Goal: Information Seeking & Learning: Learn about a topic

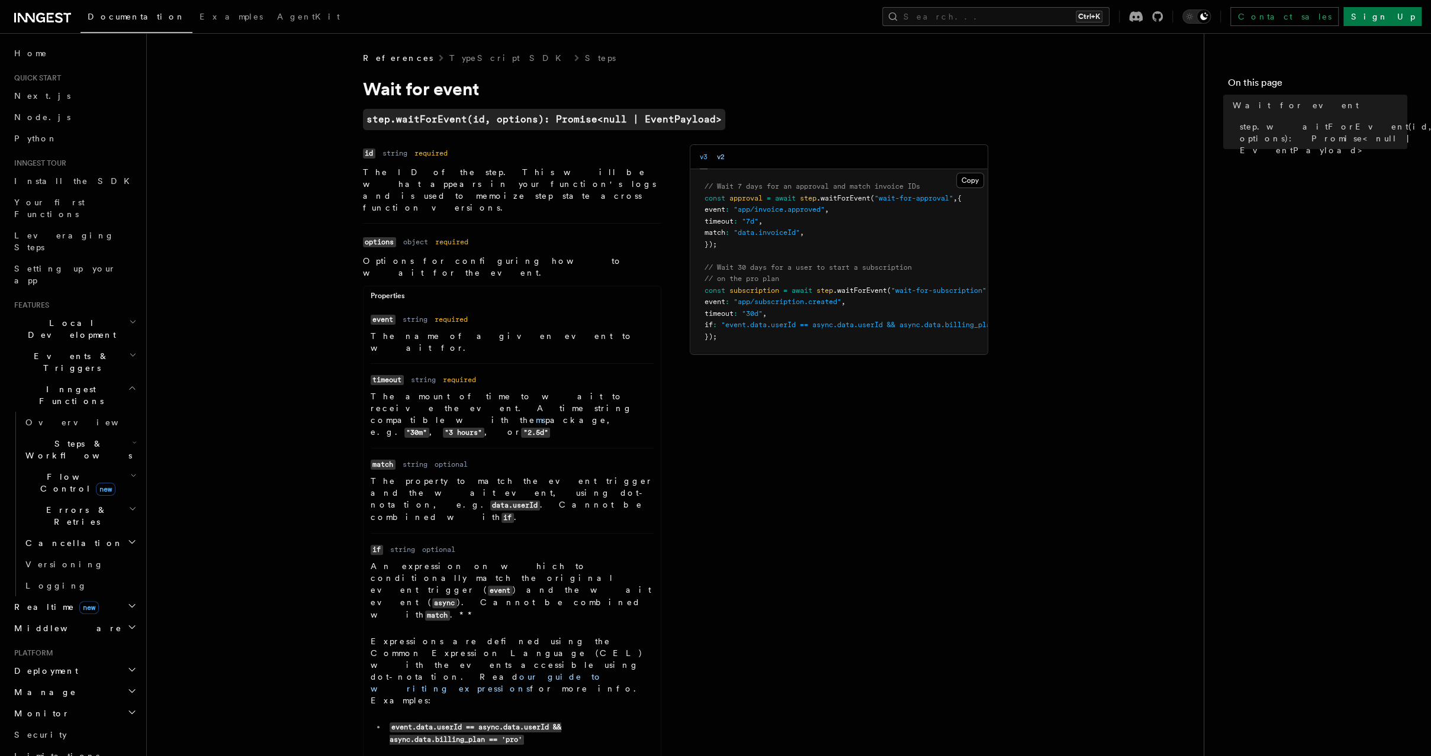
click at [724, 155] on button "v2" at bounding box center [721, 157] width 8 height 24
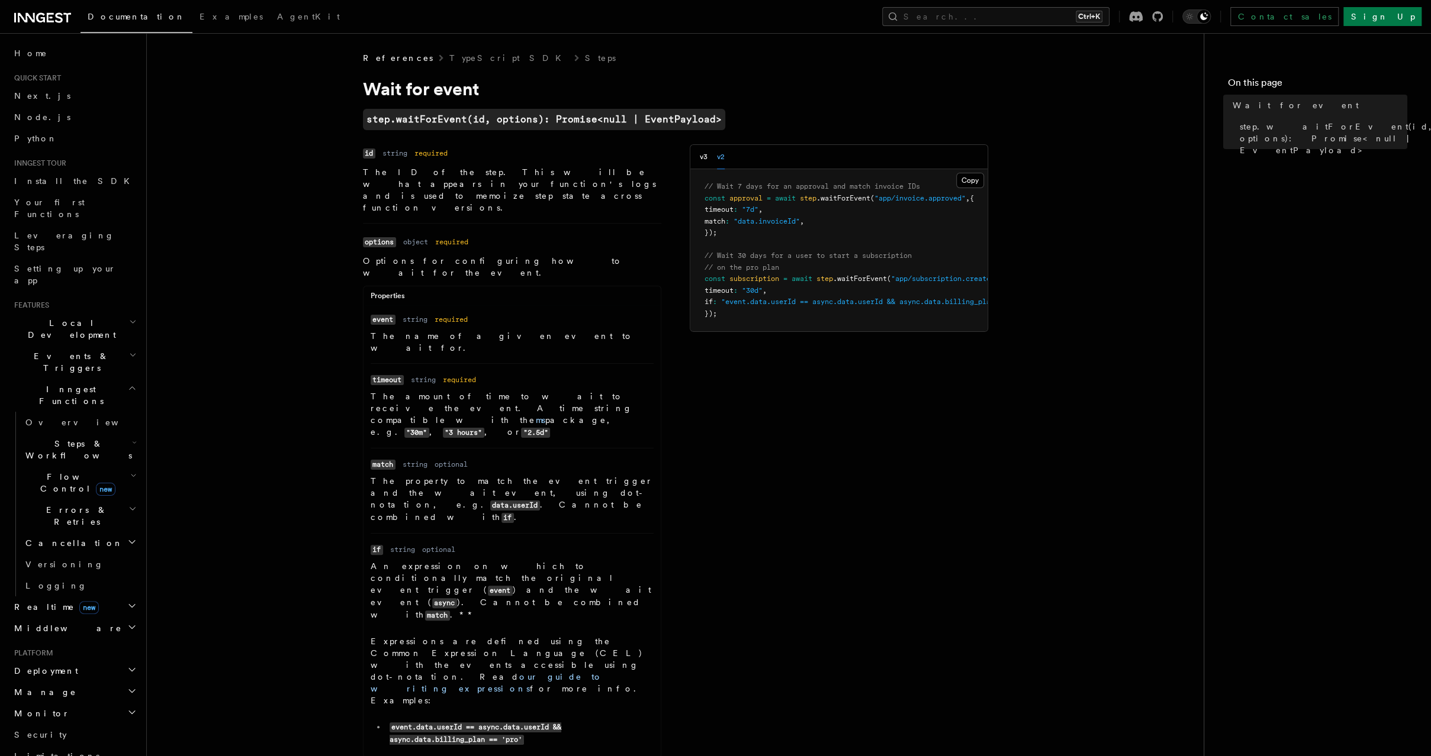
click at [695, 153] on div "v3 v2" at bounding box center [838, 157] width 297 height 24
click at [702, 164] on button "v3" at bounding box center [704, 157] width 8 height 24
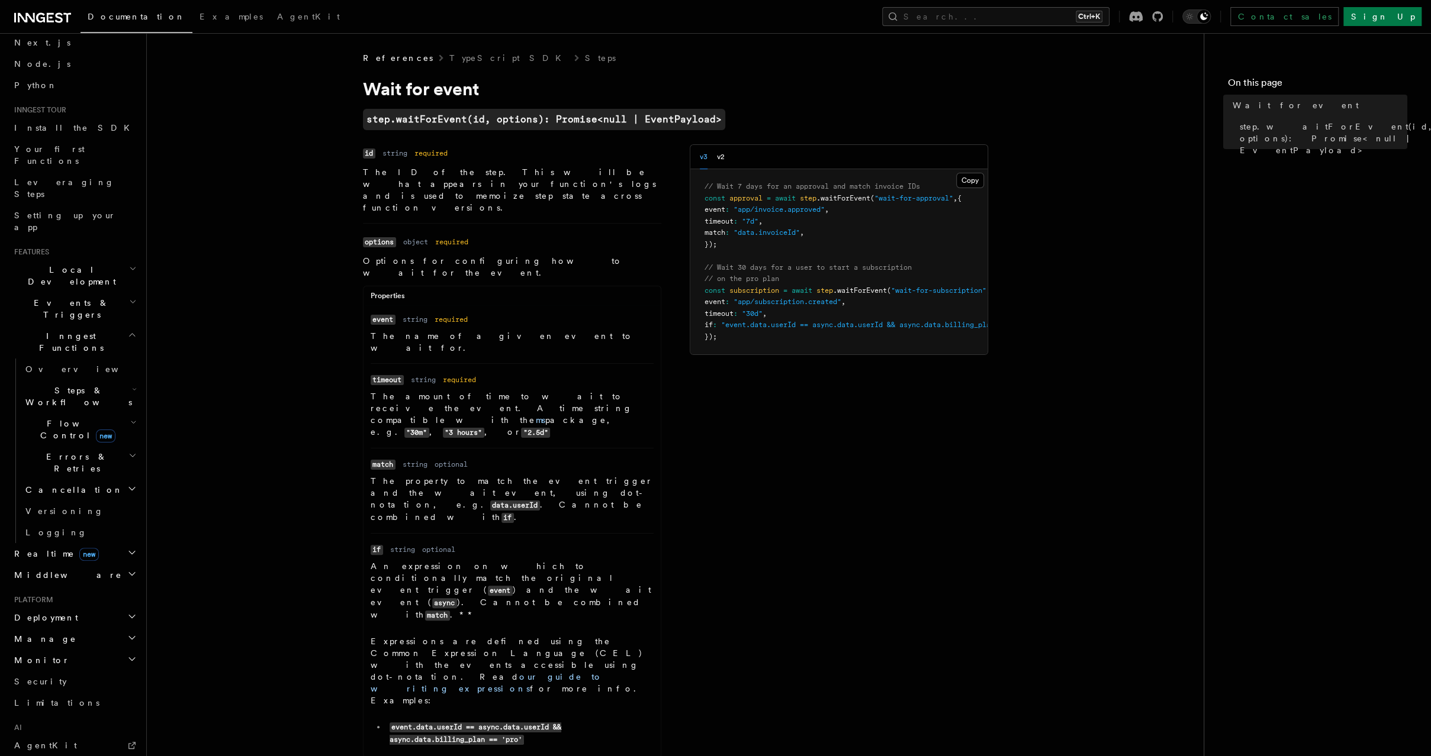
scroll to position [65, 0]
click at [117, 402] on h2 "Flow Control new" at bounding box center [80, 418] width 118 height 33
click at [99, 369] on h2 "Steps & Workflows" at bounding box center [80, 385] width 118 height 33
click at [110, 423] on link "Function steps" at bounding box center [85, 433] width 107 height 21
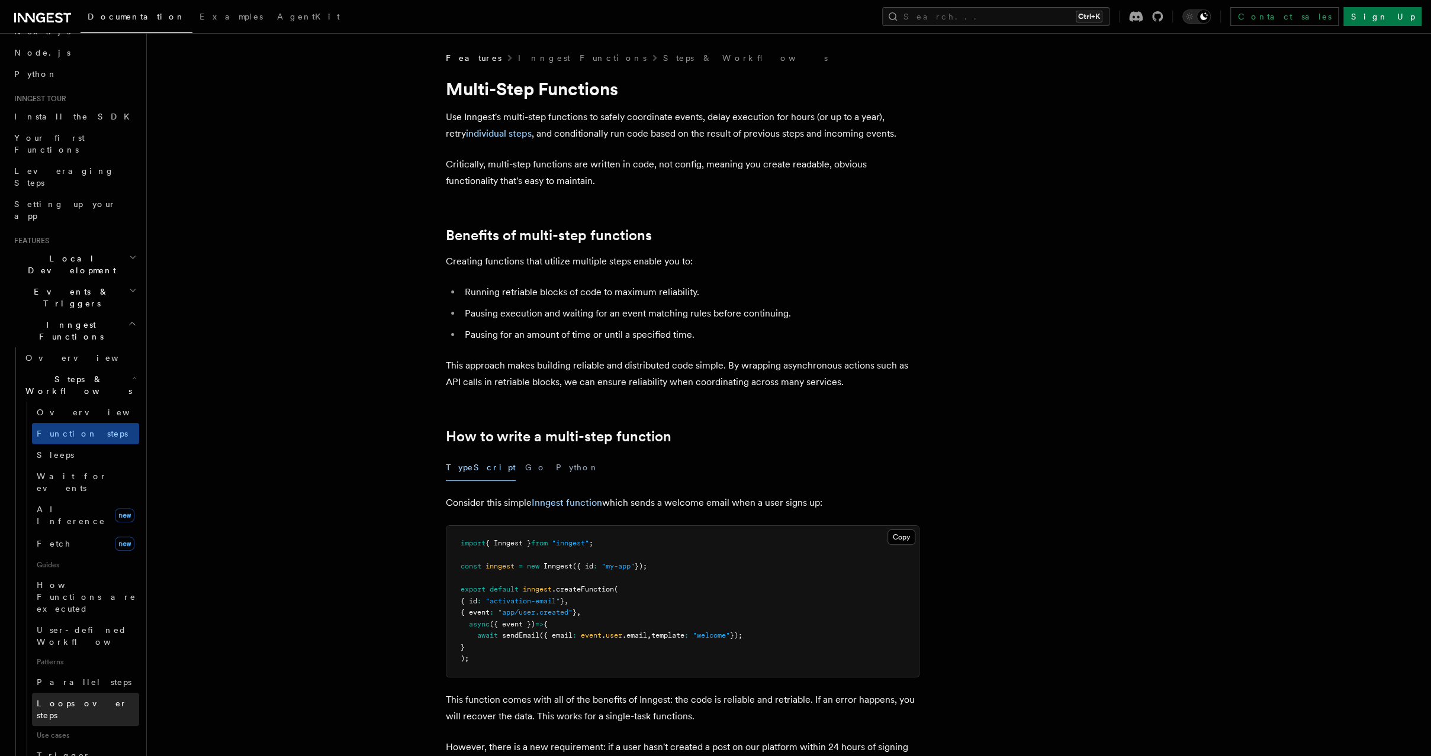
click at [103, 693] on link "Loops over steps" at bounding box center [85, 709] width 107 height 33
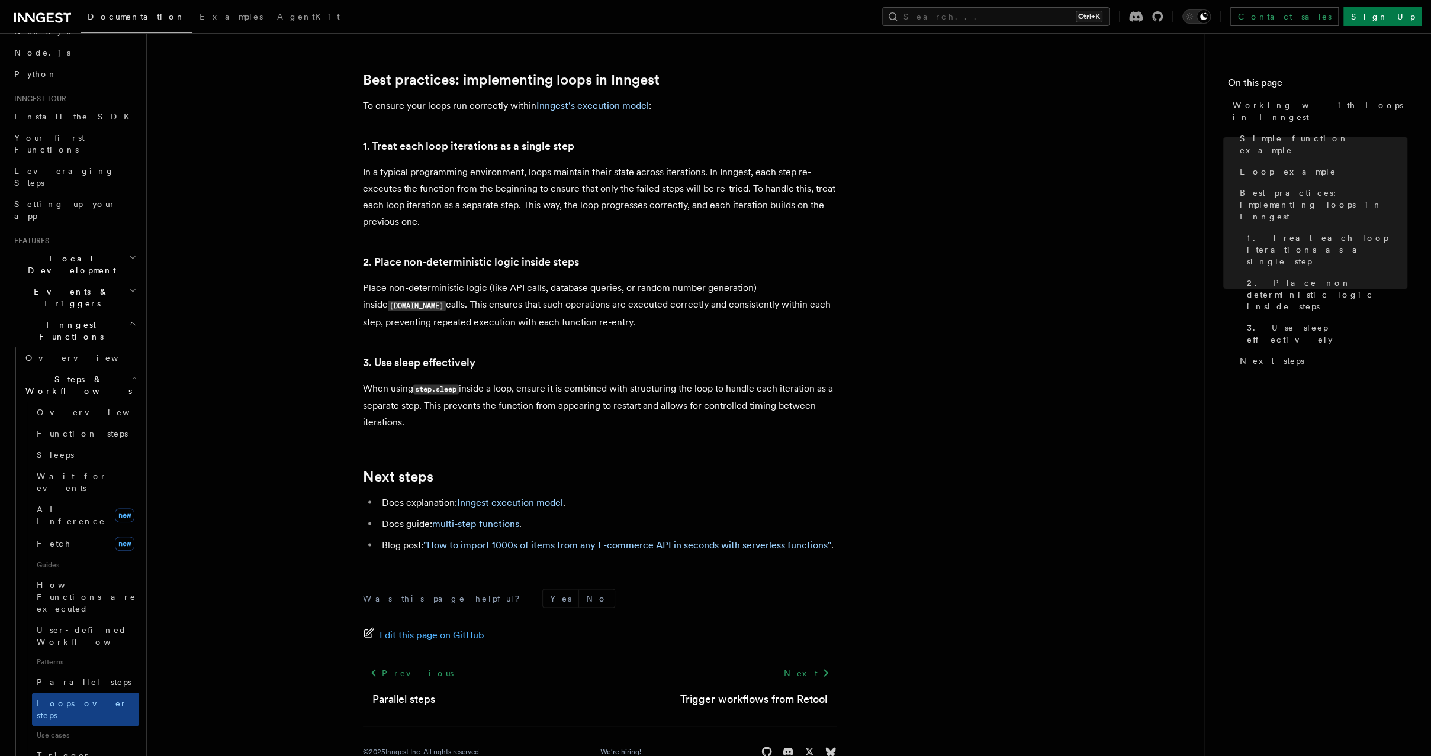
scroll to position [1847, 0]
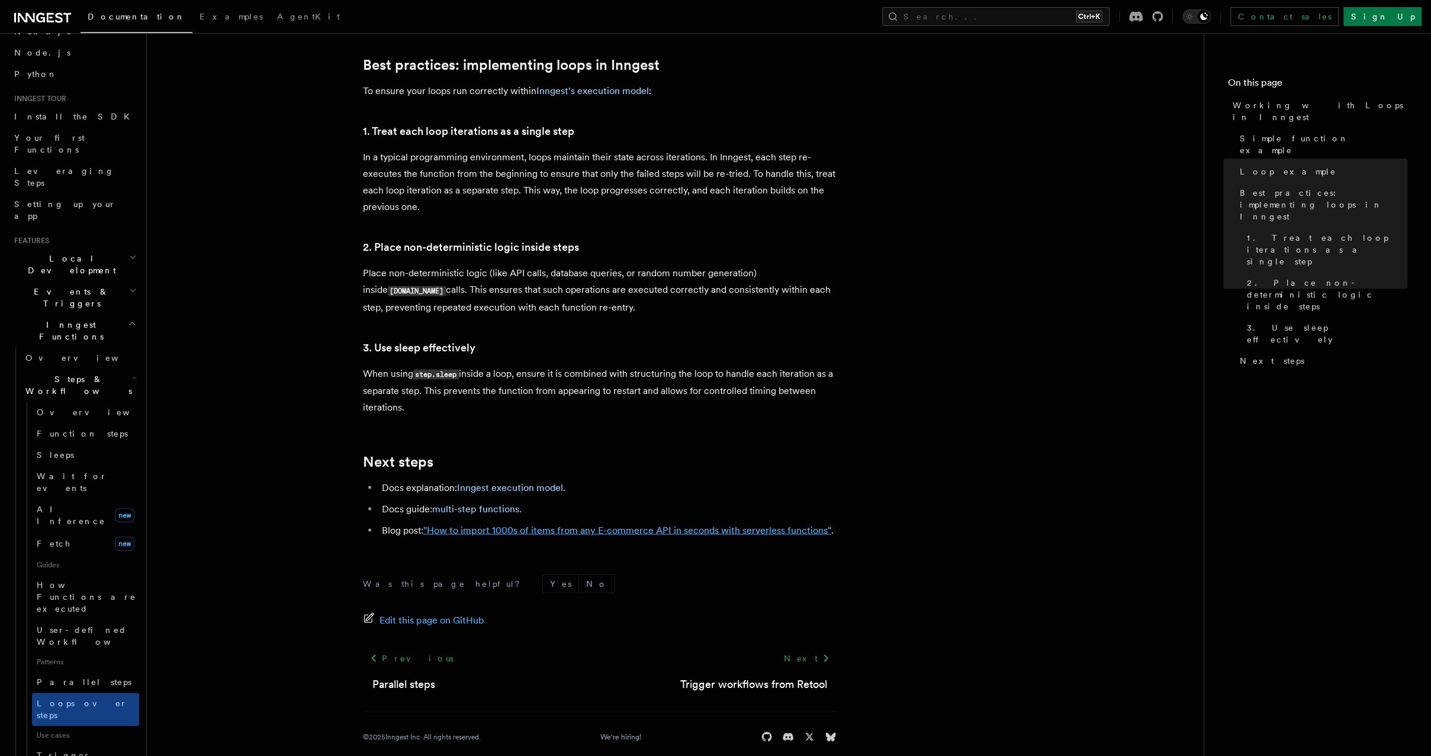
click at [600, 524] on link ""How to import 1000s of items from any E-commerce API in seconds with serverles…" at bounding box center [627, 529] width 408 height 11
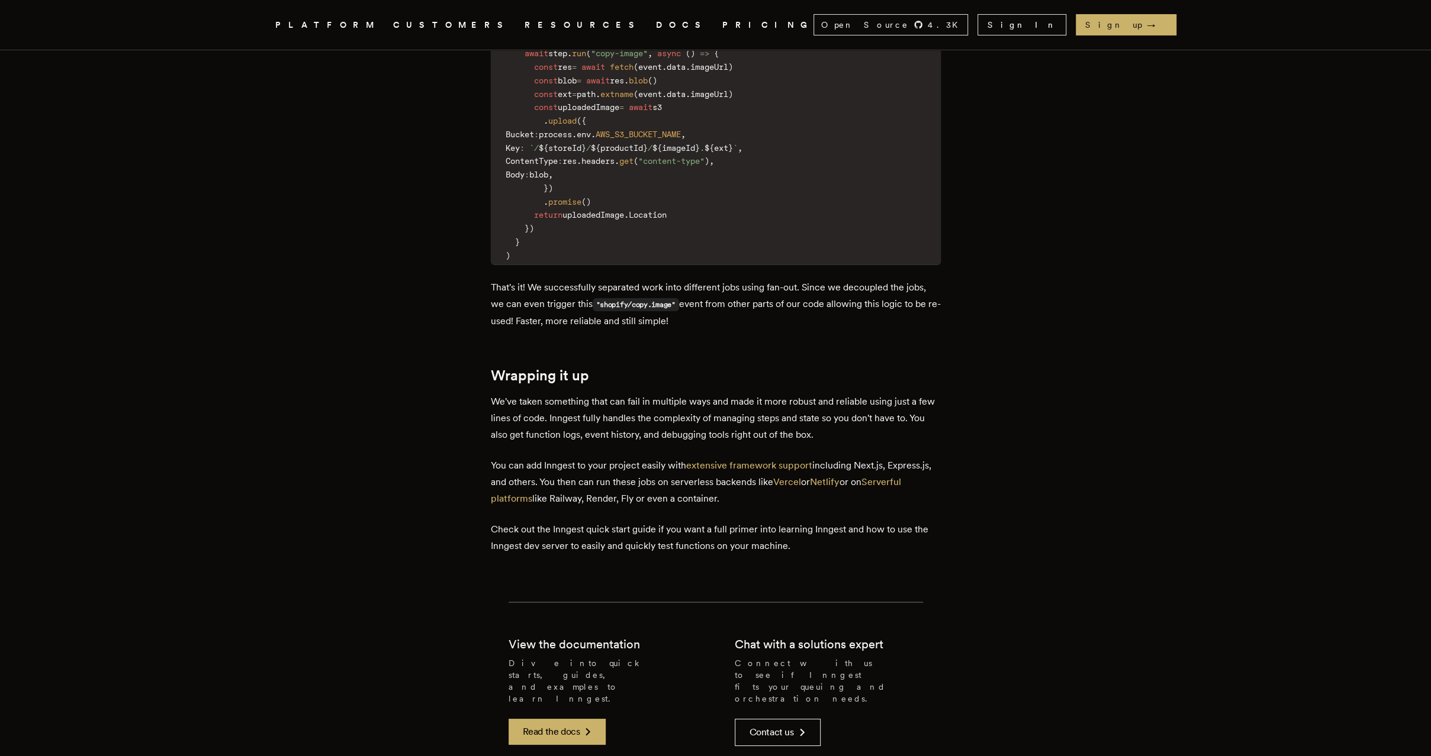
scroll to position [4002, 0]
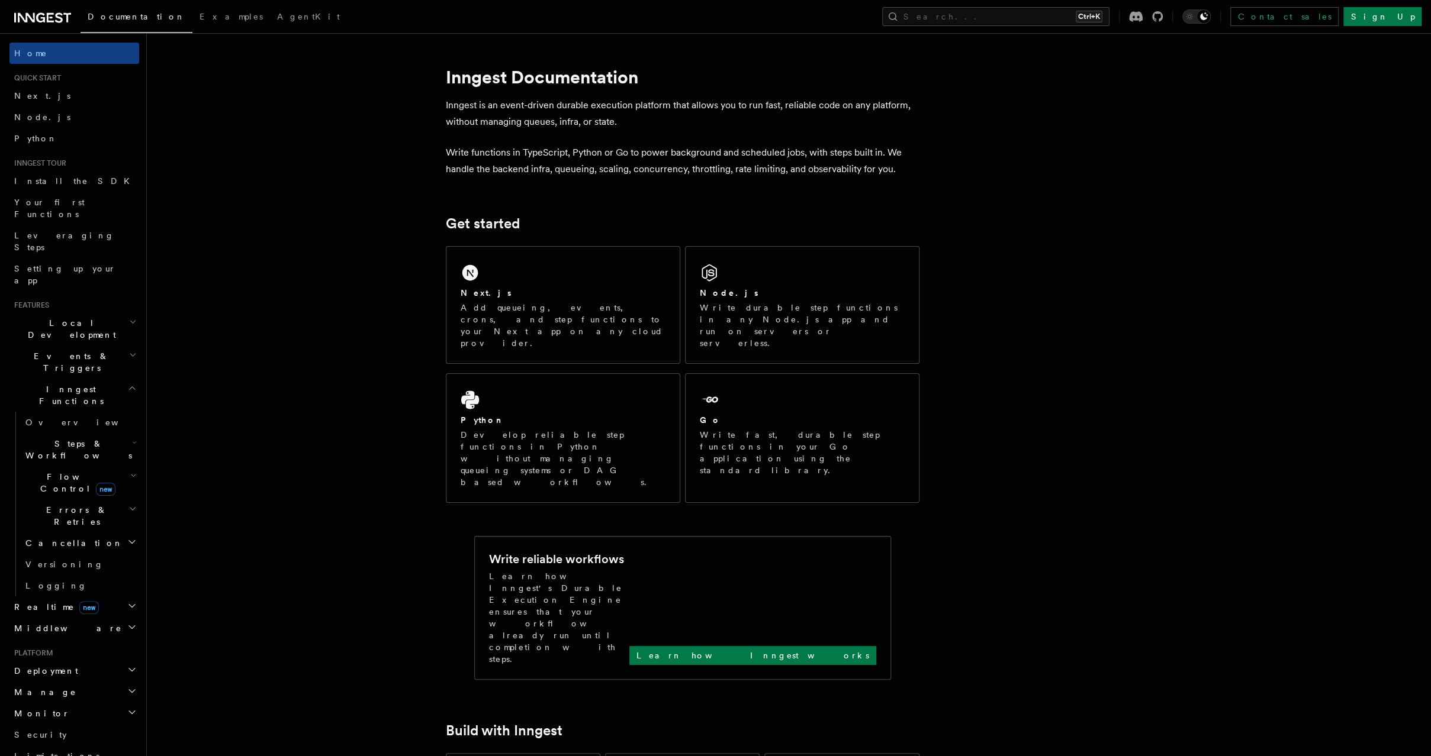
click at [128, 504] on icon "button" at bounding box center [132, 508] width 8 height 9
click at [125, 466] on h2 "Flow Control new" at bounding box center [80, 482] width 118 height 33
click at [96, 608] on link "Debouncing" at bounding box center [85, 618] width 107 height 21
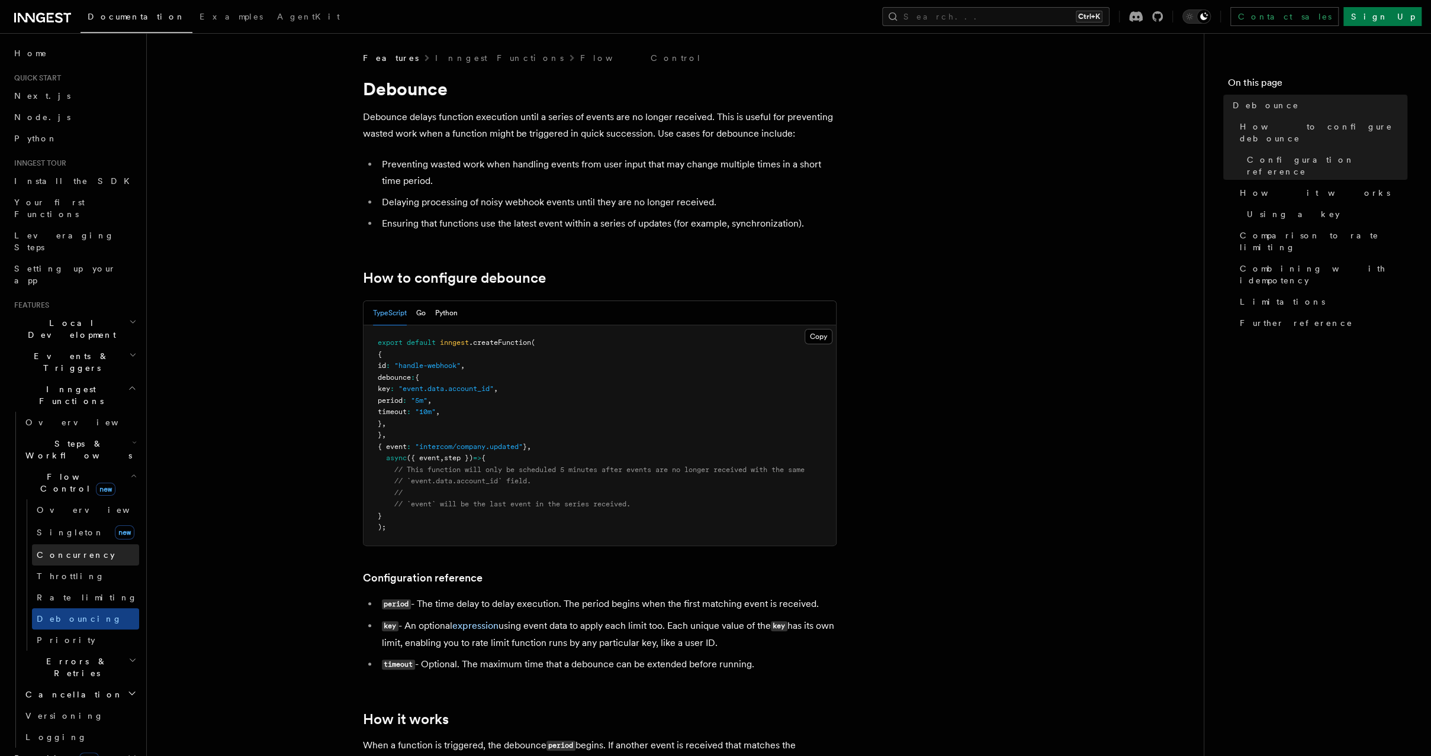
click at [98, 545] on link "Concurrency" at bounding box center [85, 555] width 107 height 21
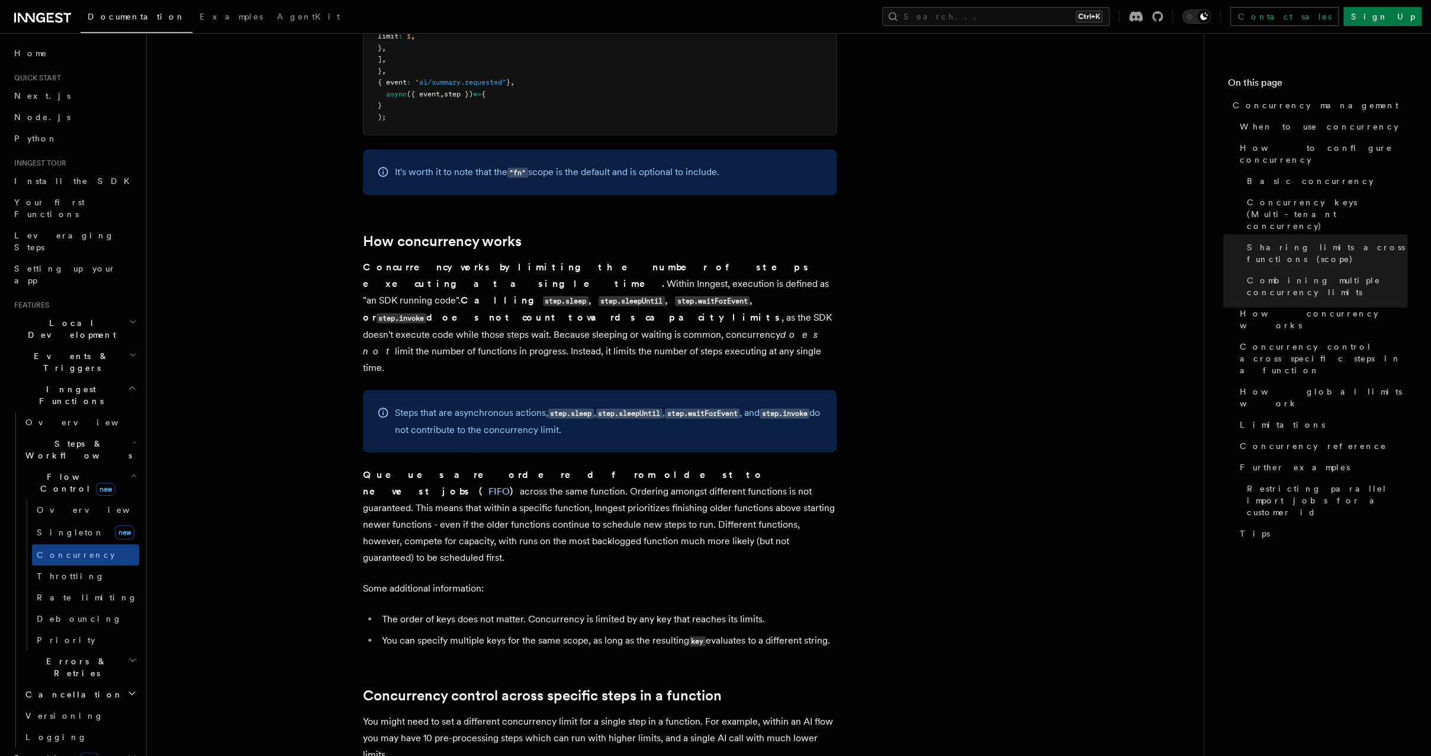
scroll to position [2293, 0]
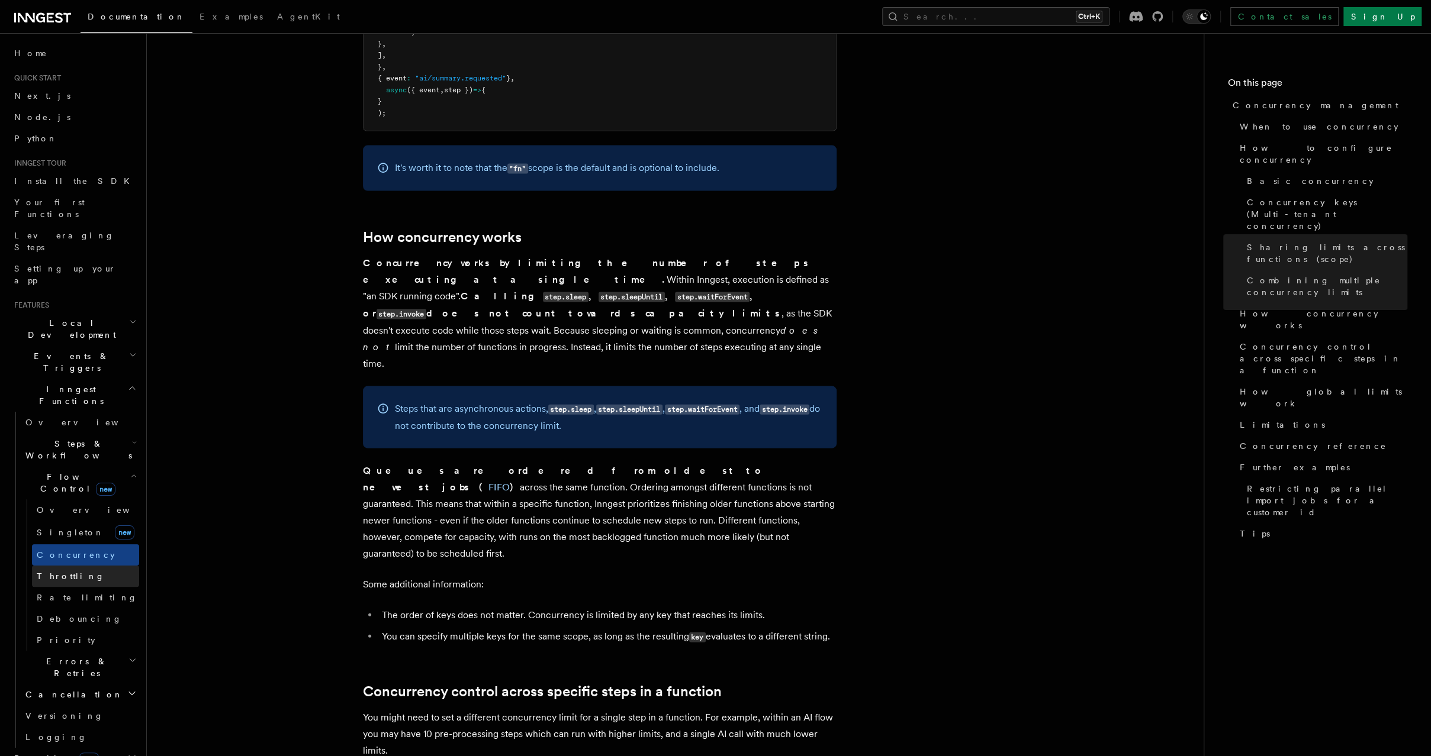
click at [112, 566] on link "Throttling" at bounding box center [85, 576] width 107 height 21
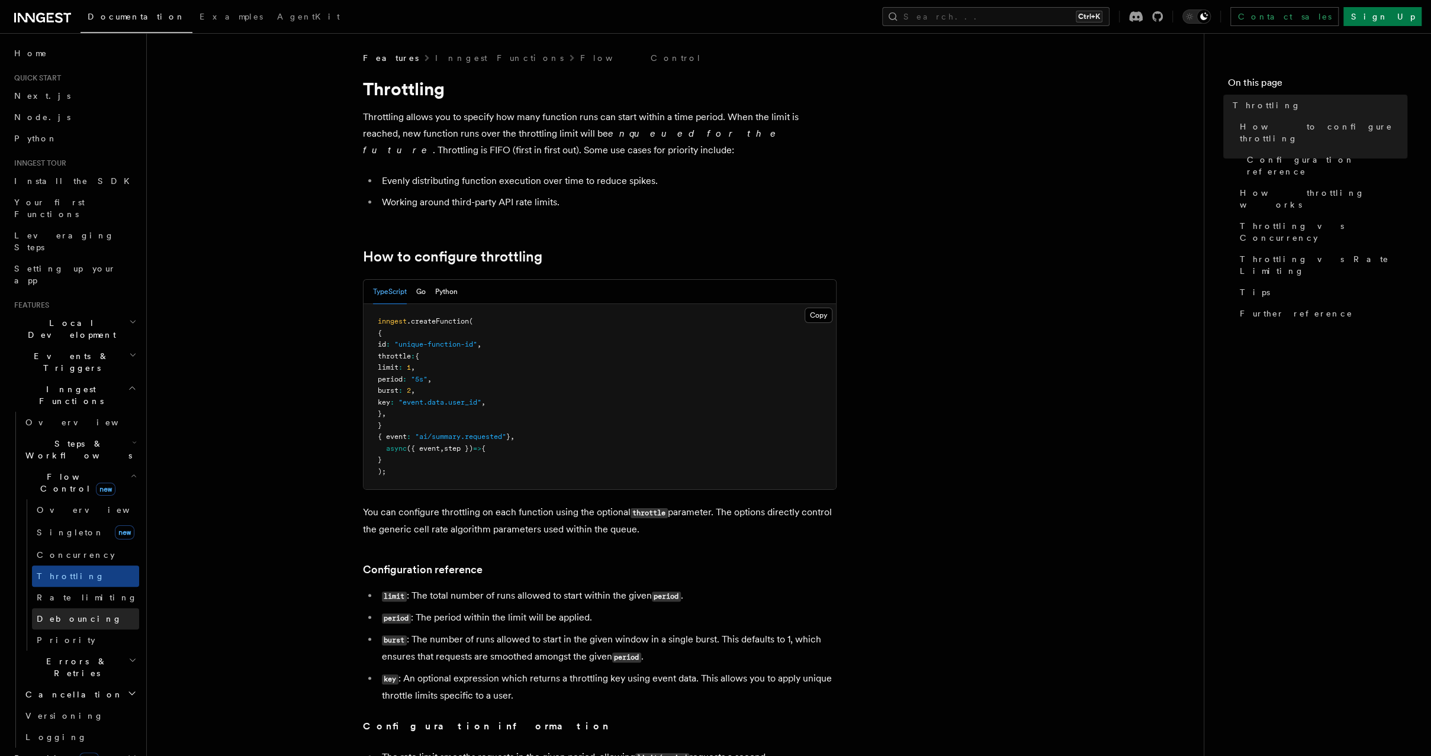
click at [72, 614] on span "Debouncing" at bounding box center [79, 618] width 85 height 9
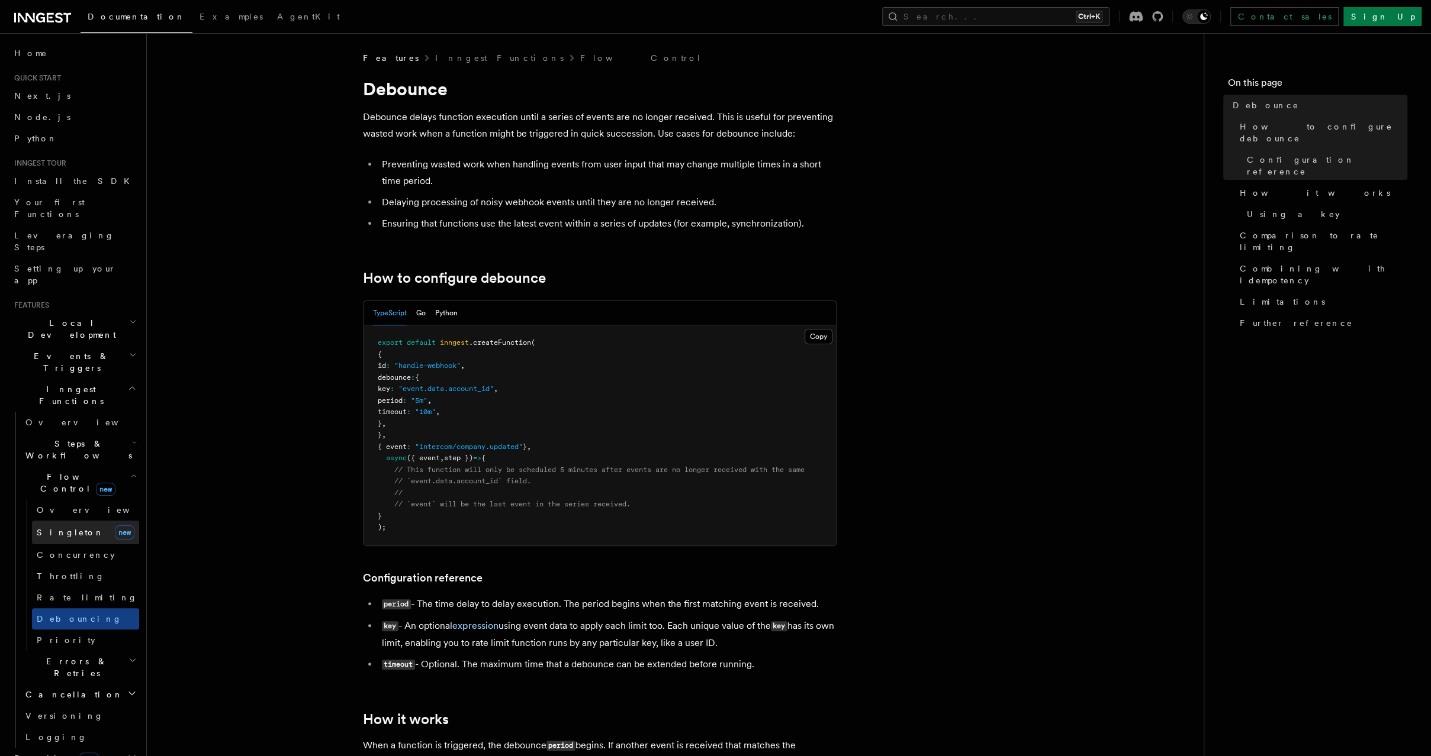
click at [81, 521] on link "Singleton new" at bounding box center [85, 533] width 107 height 24
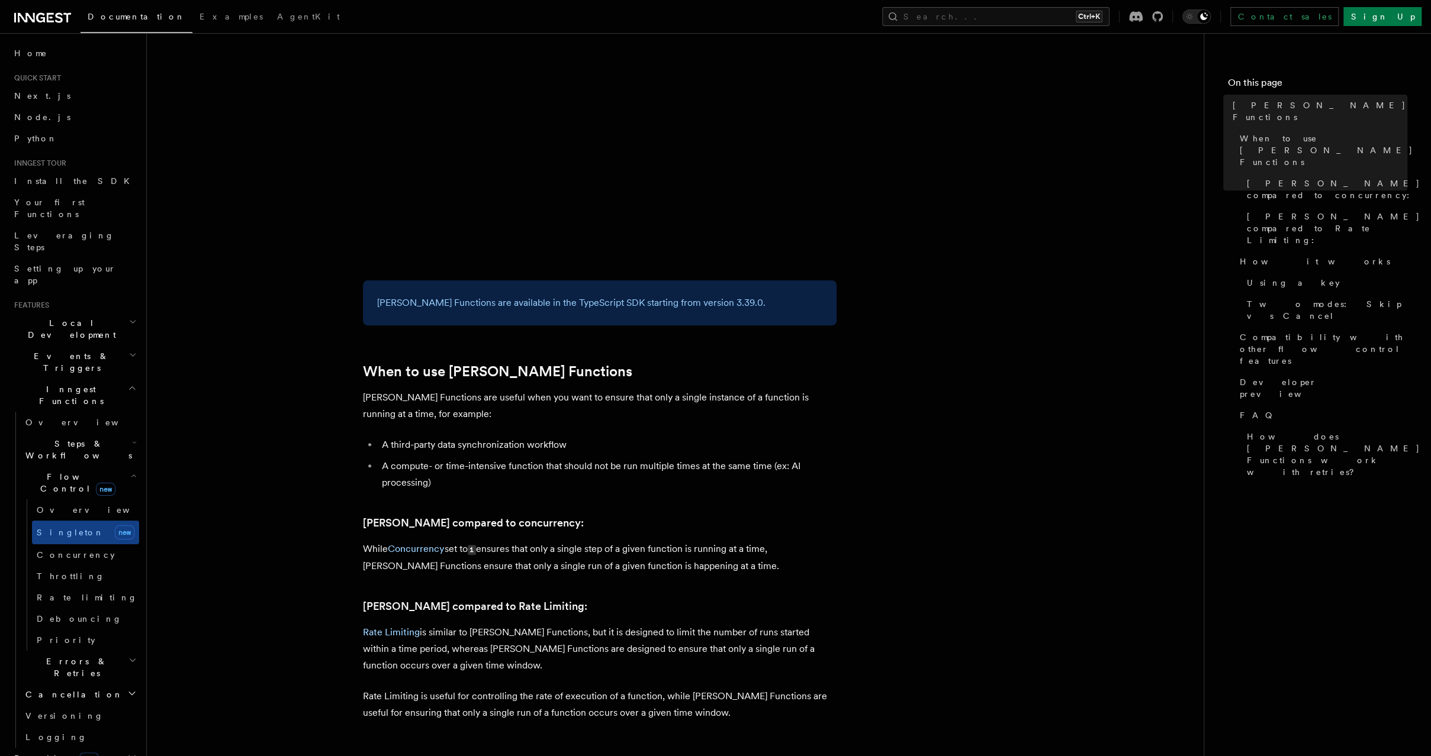
scroll to position [225, 0]
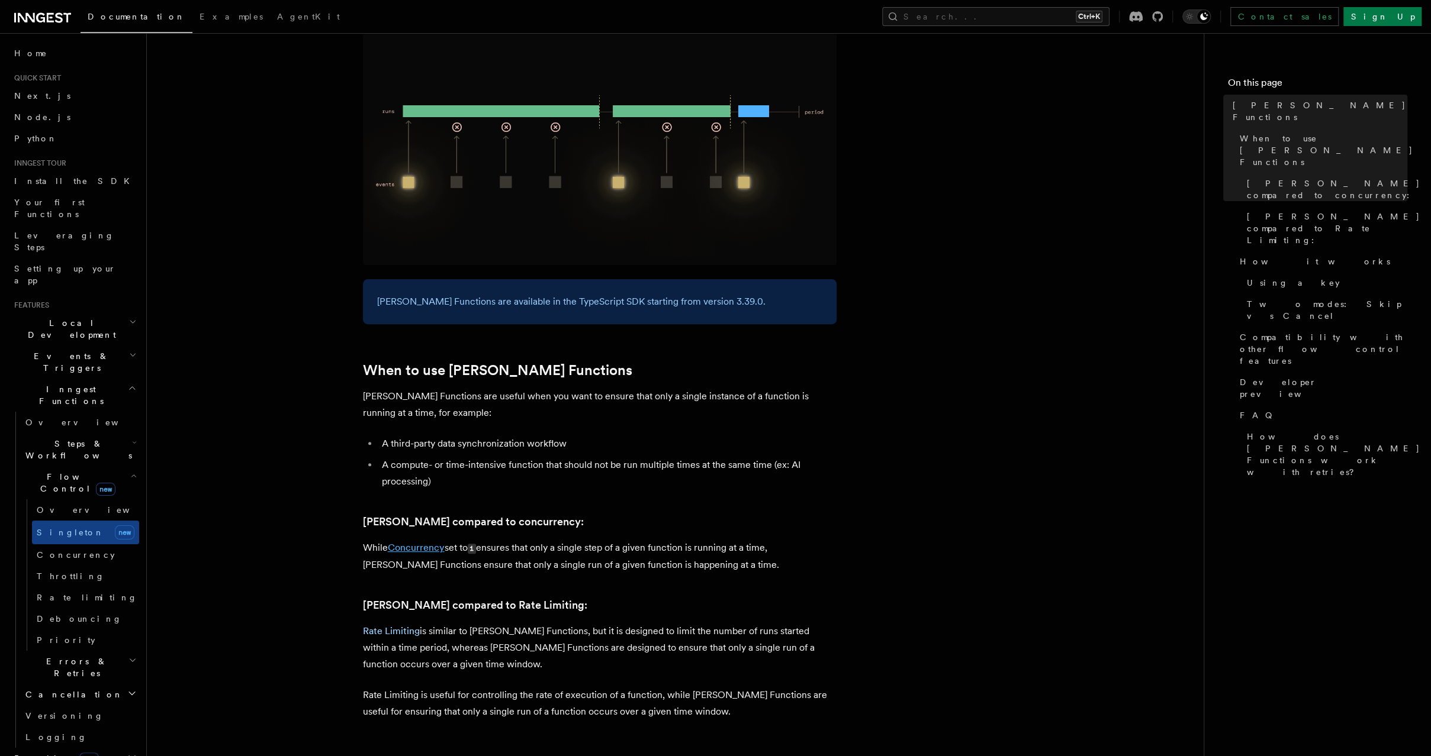
click at [425, 542] on link "Concurrency" at bounding box center [416, 547] width 57 height 11
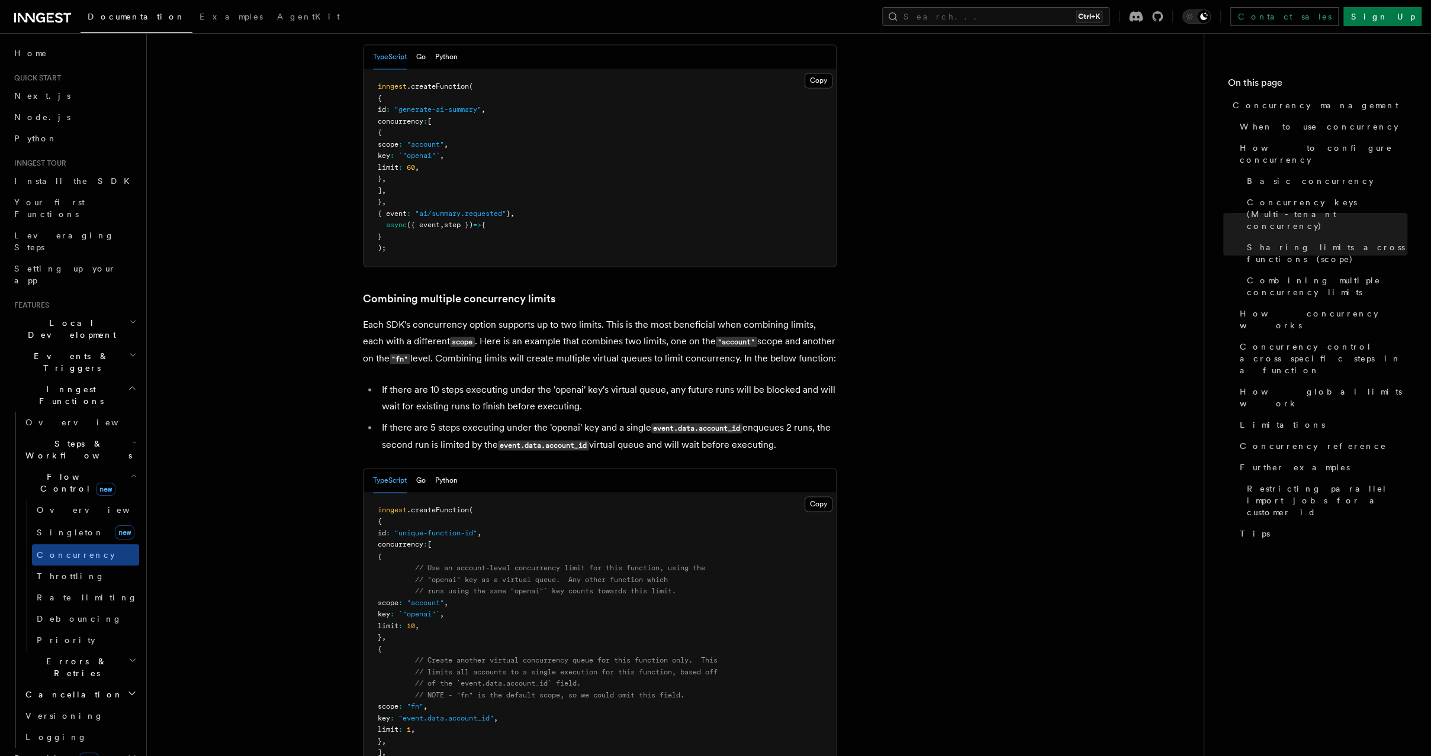
scroll to position [1599, 0]
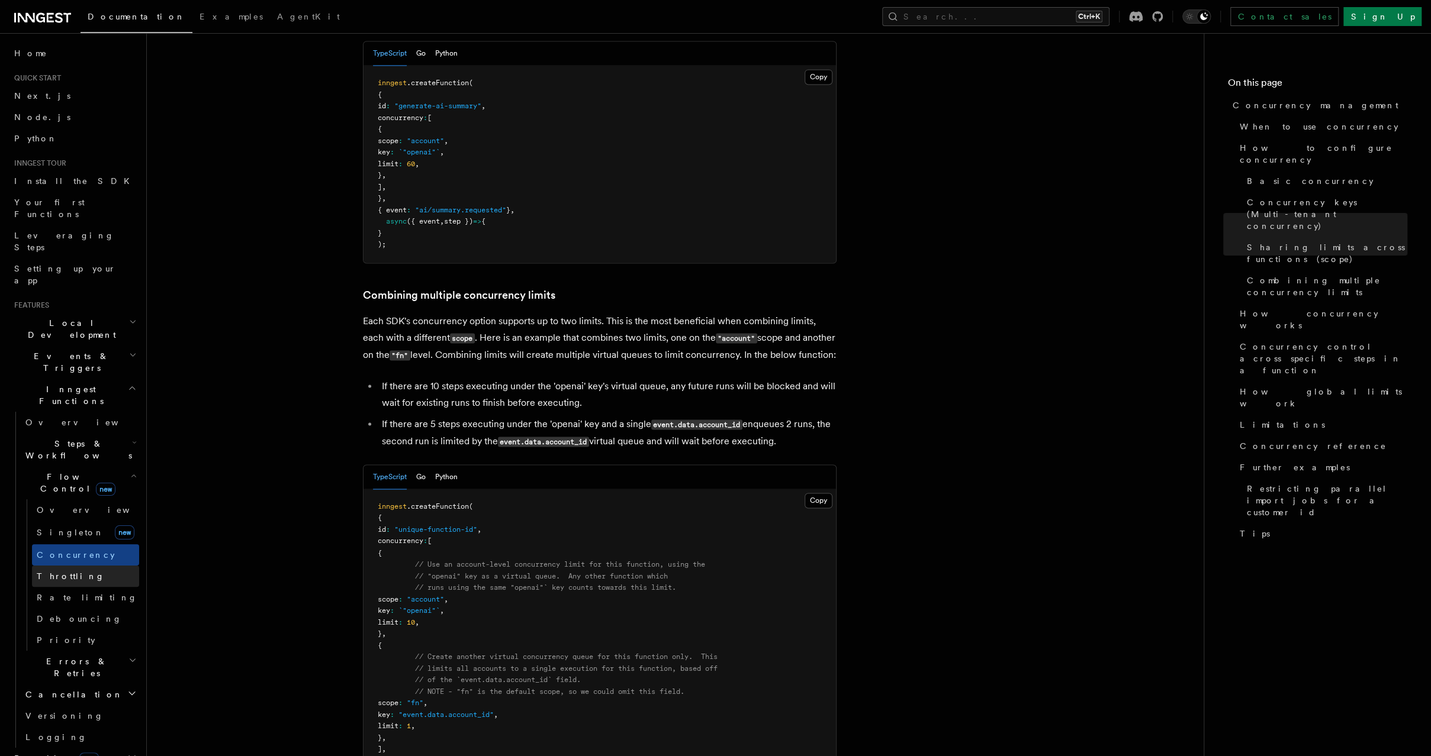
click at [94, 566] on link "Throttling" at bounding box center [85, 576] width 107 height 21
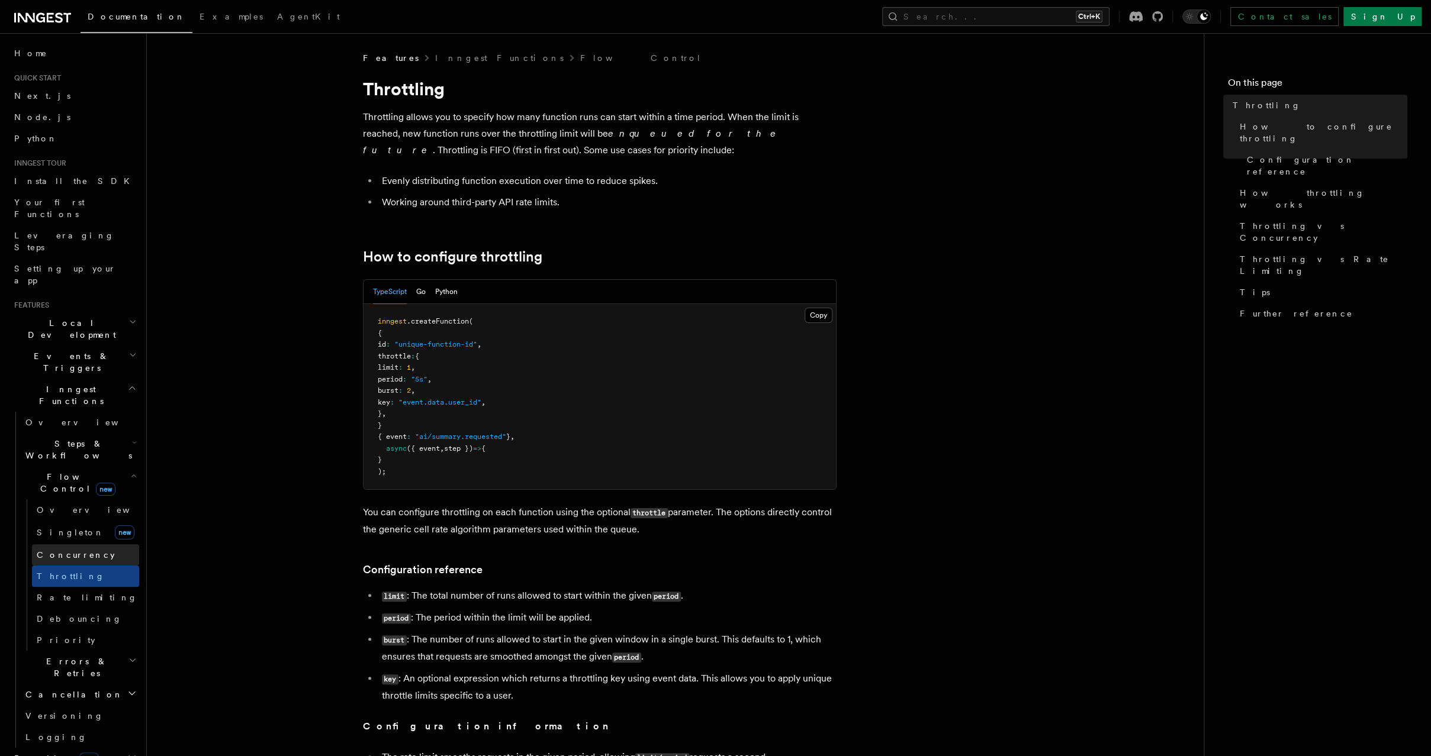
click at [70, 550] on span "Concurrency" at bounding box center [76, 554] width 78 height 9
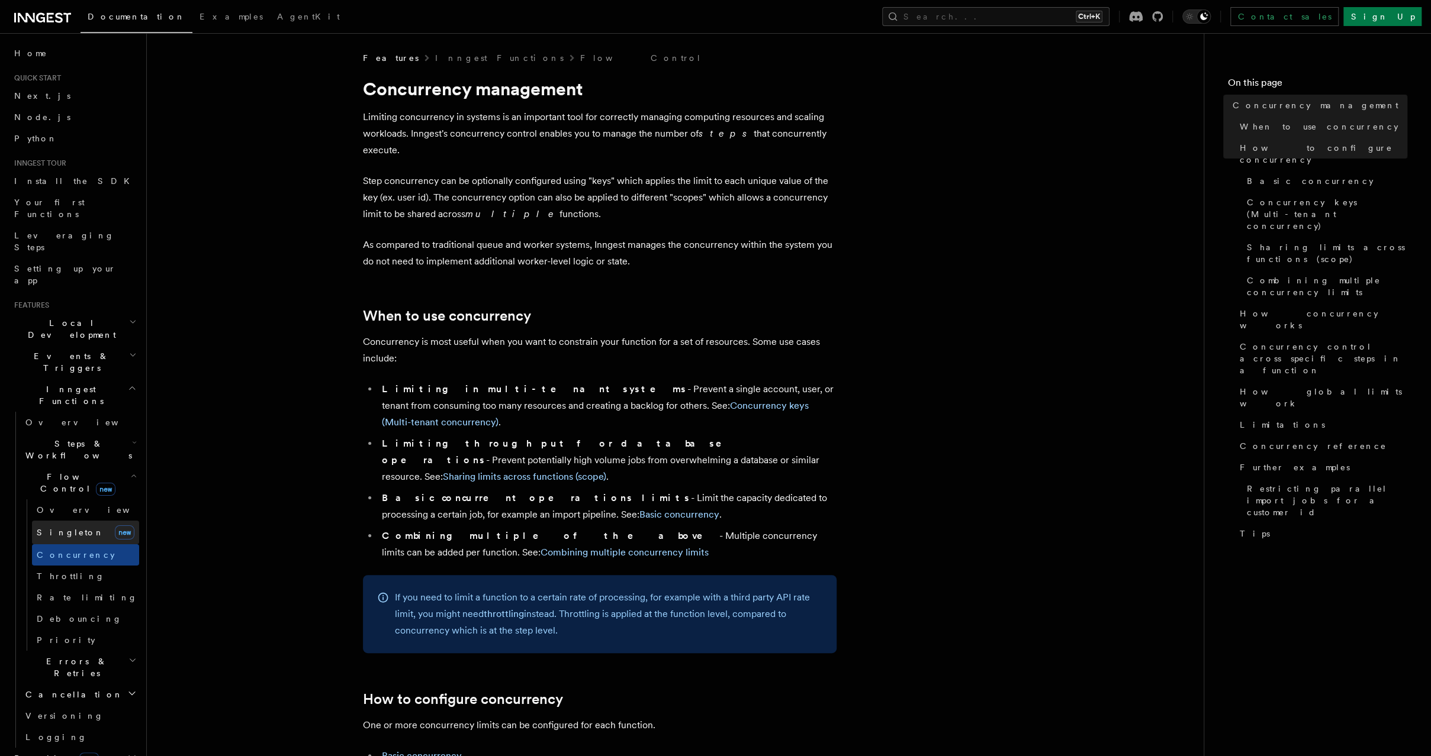
click at [88, 521] on link "Singleton new" at bounding box center [85, 533] width 107 height 24
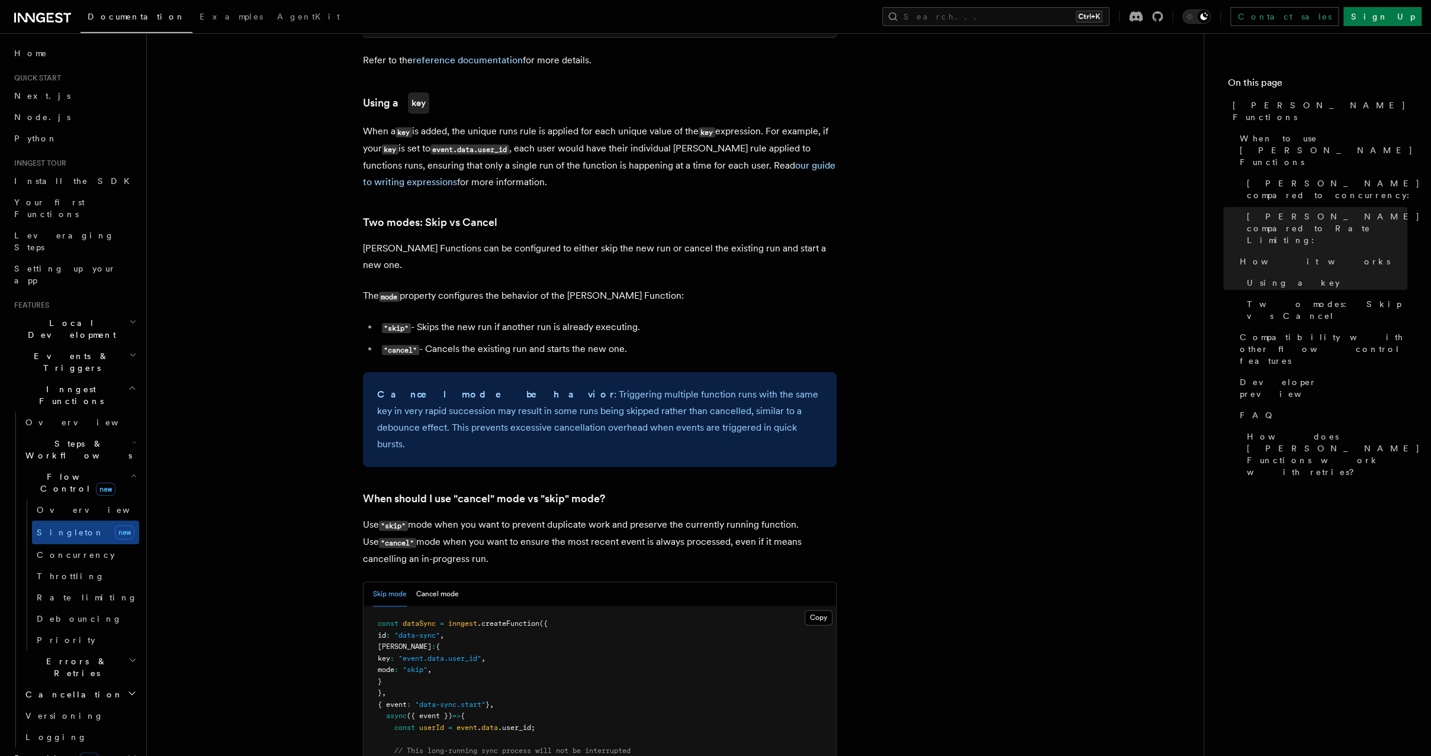
scroll to position [1213, 0]
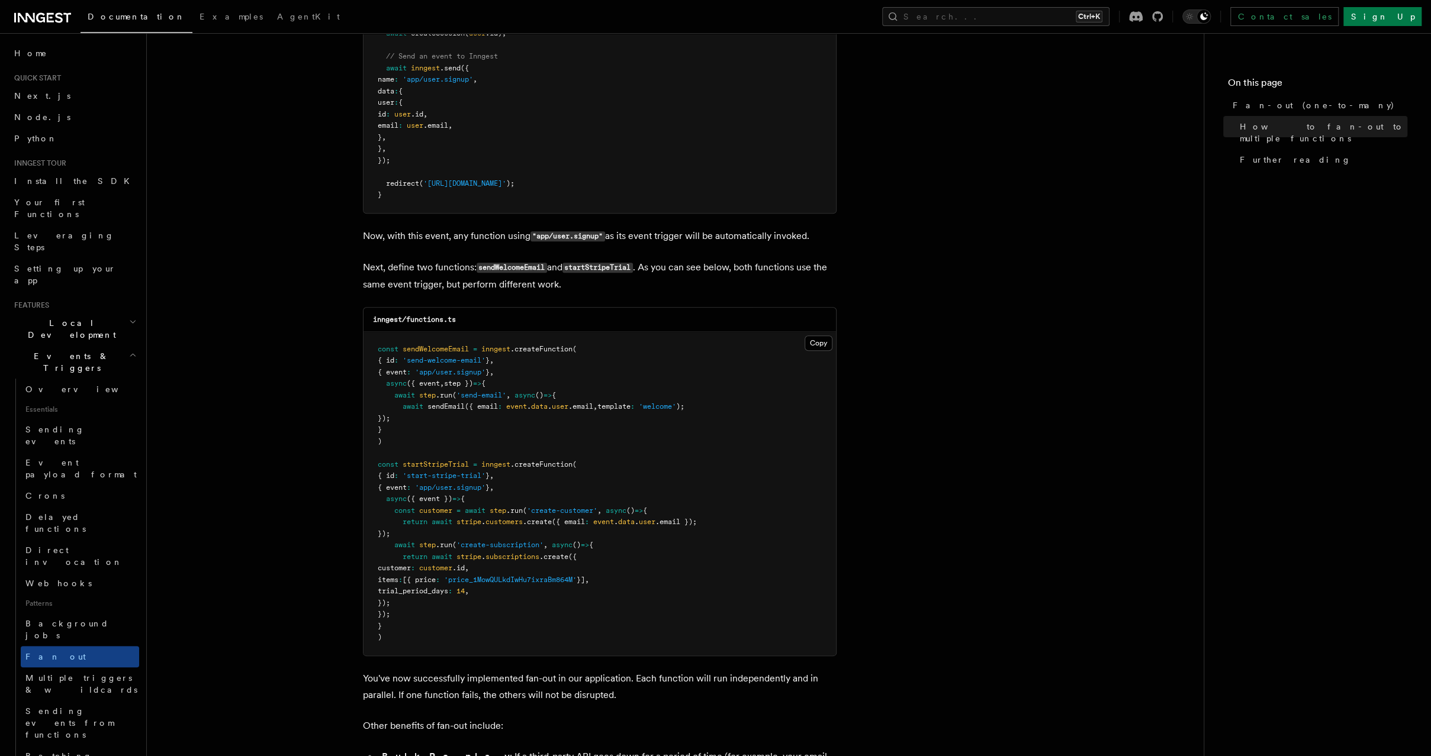
scroll to position [1338, 0]
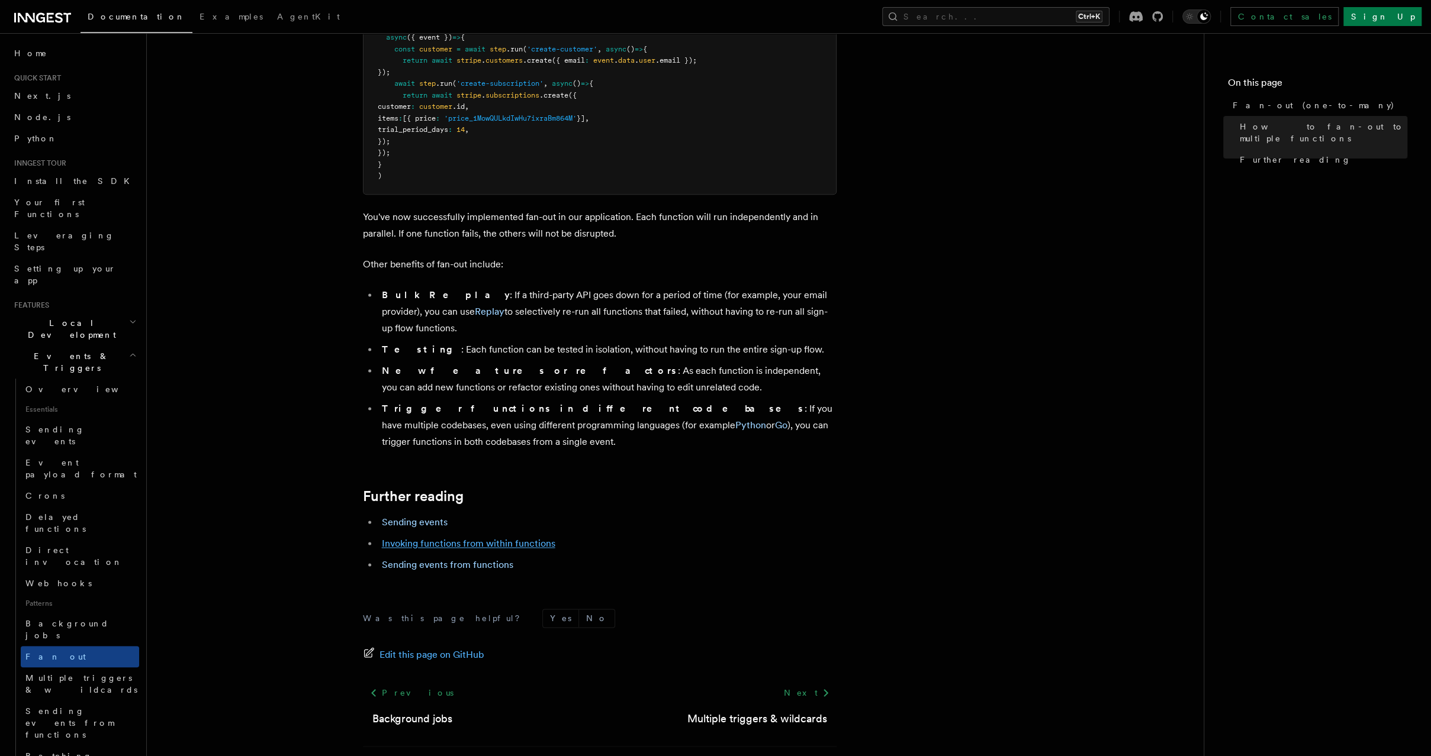
click at [459, 538] on link "Invoking functions from within functions" at bounding box center [468, 543] width 173 height 11
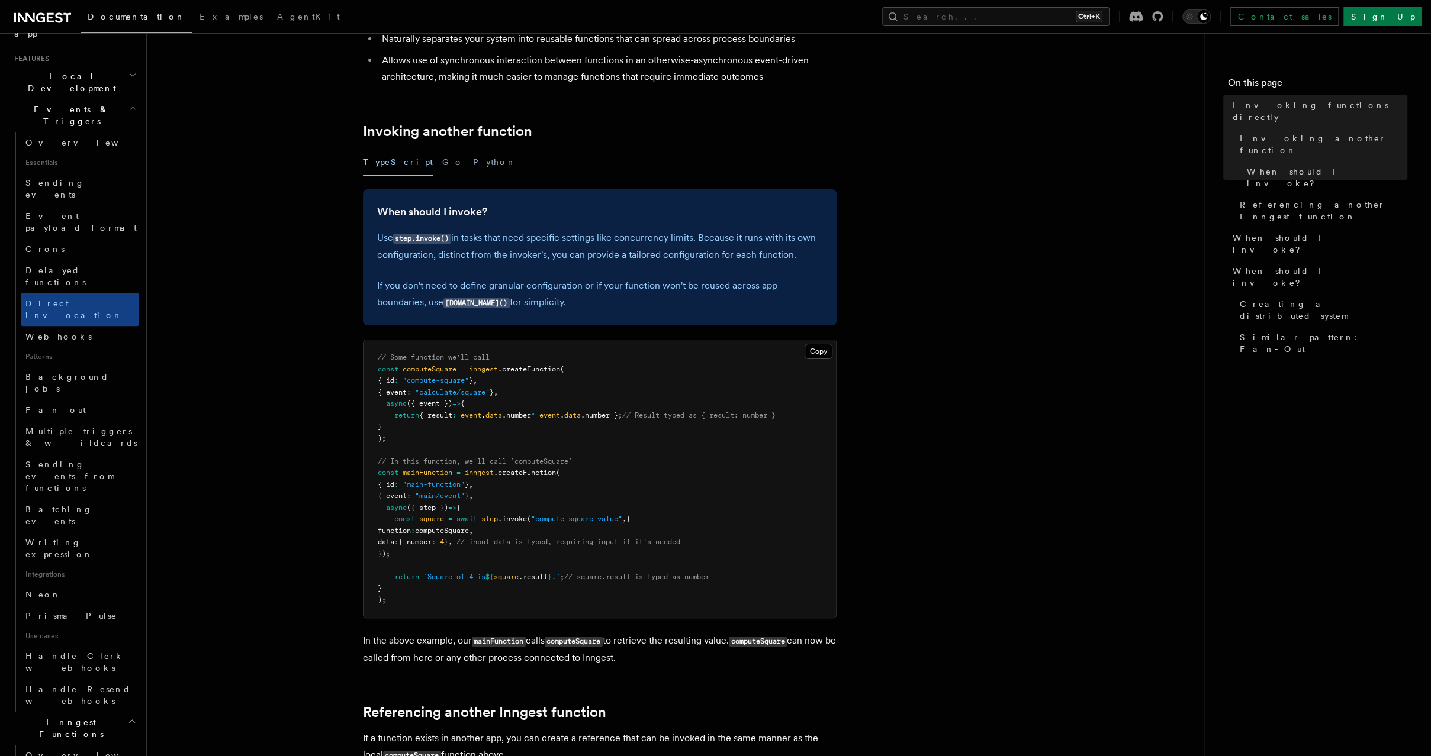
scroll to position [652, 0]
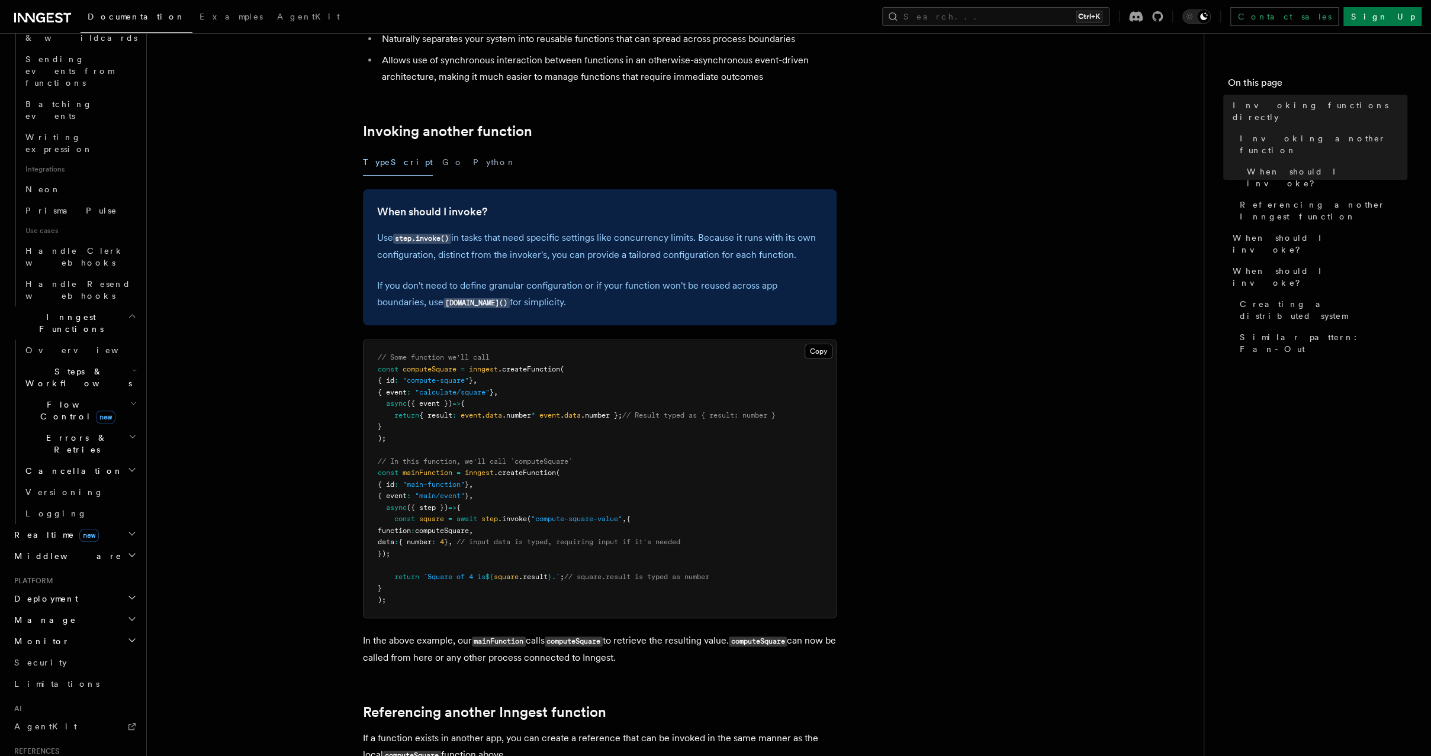
click at [128, 756] on icon "button" at bounding box center [132, 768] width 9 height 9
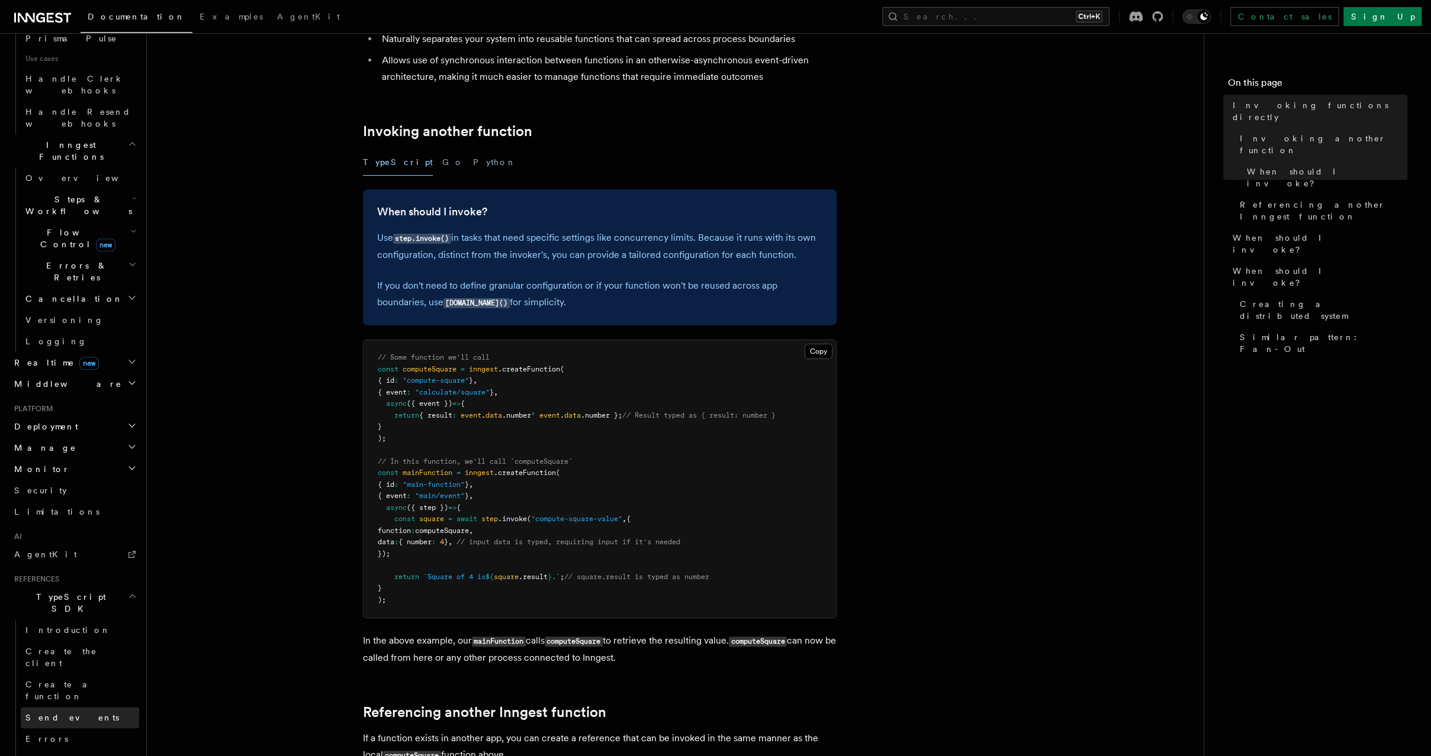
scroll to position [828, 0]
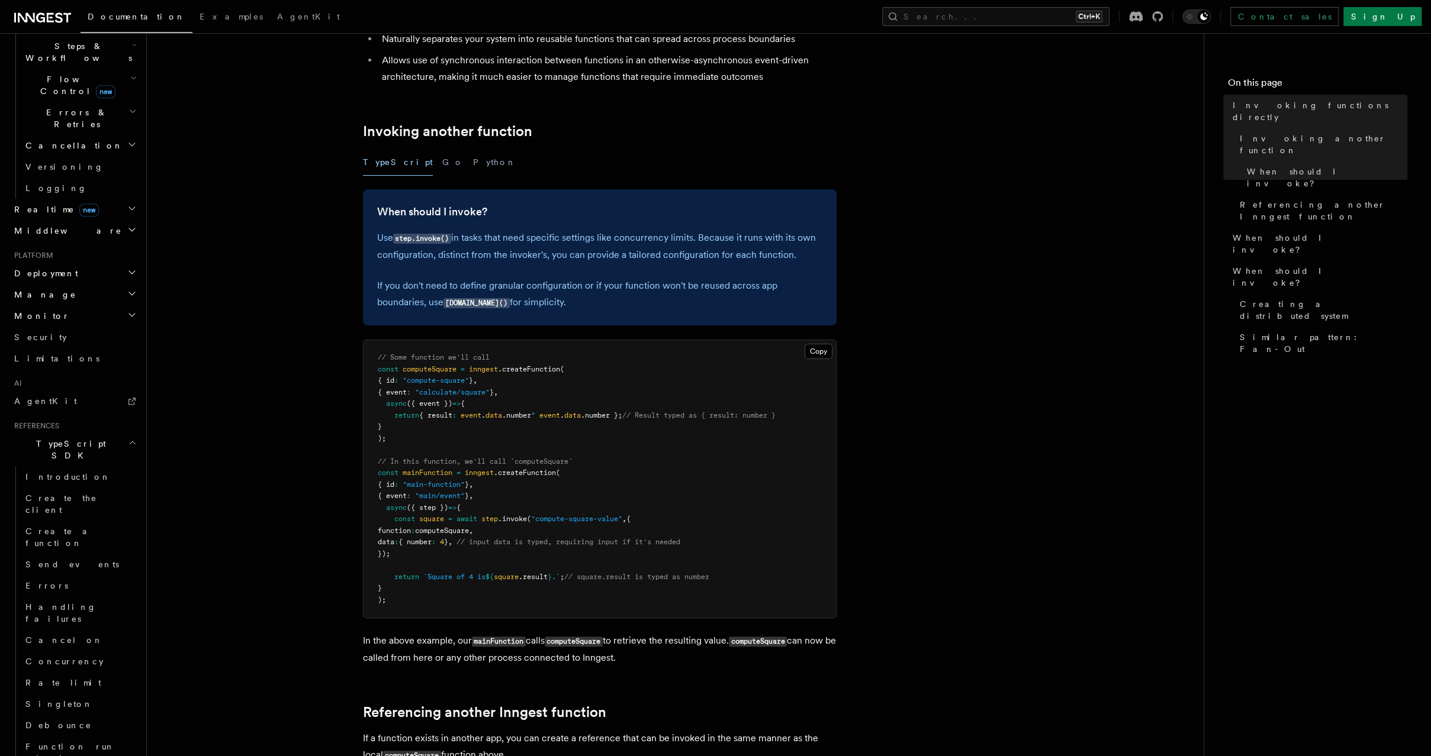
scroll to position [981, 0]
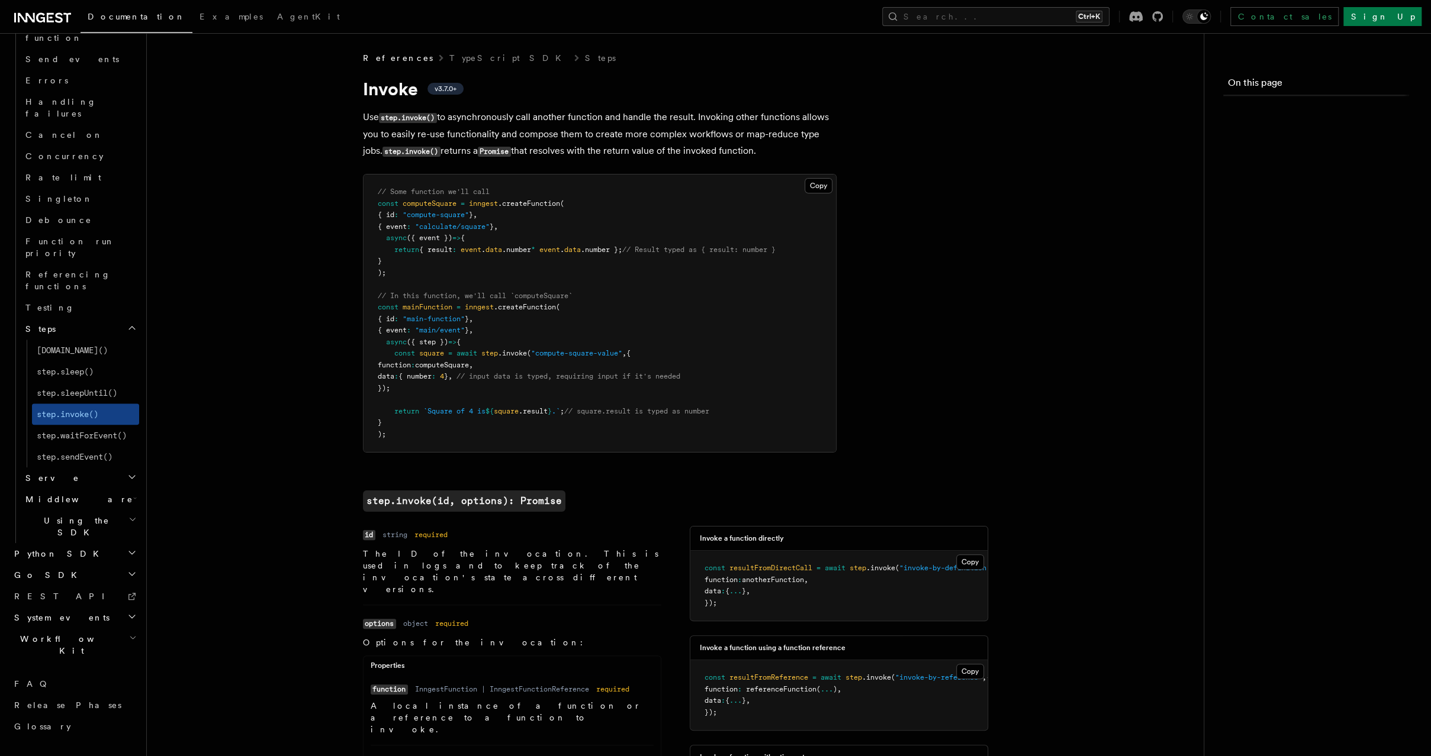
scroll to position [702, 0]
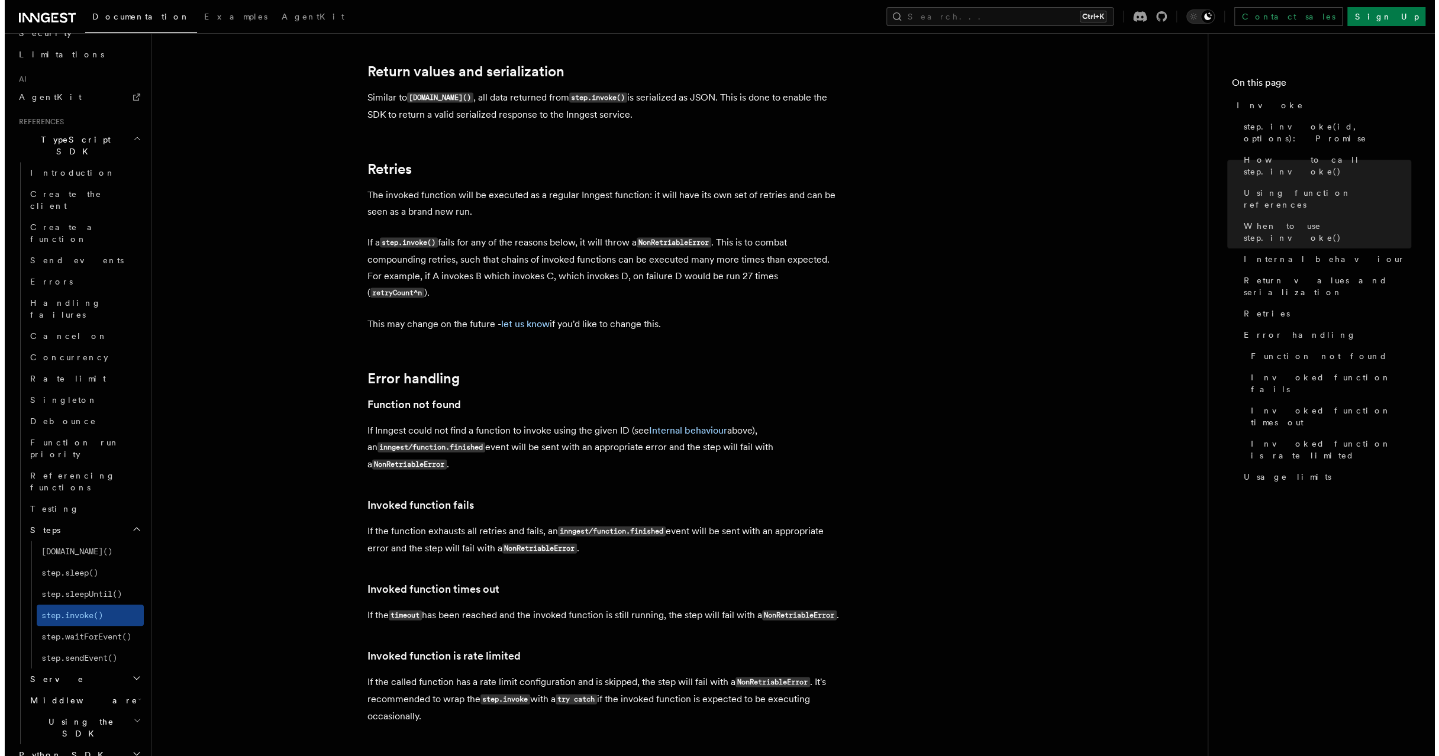
scroll to position [2287, 0]
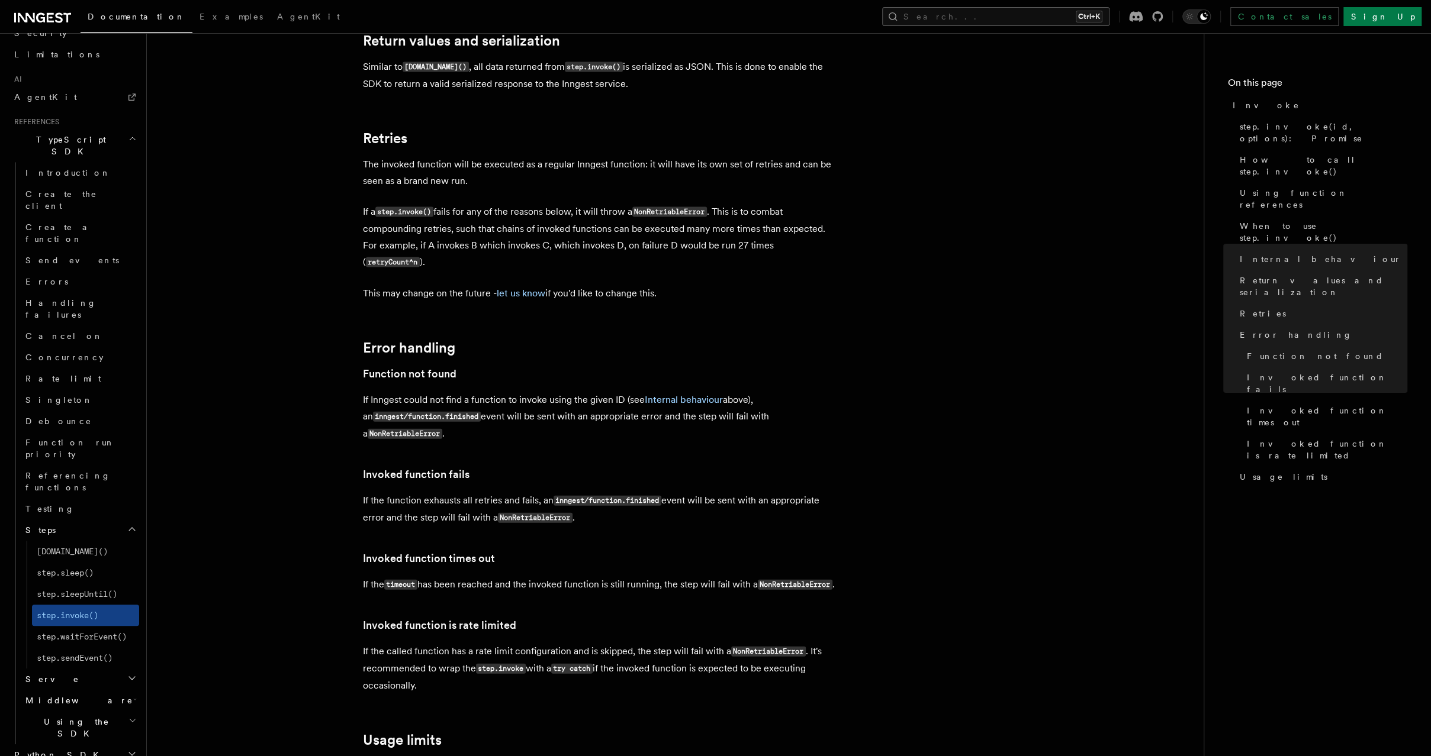
click at [1014, 17] on button "Search... Ctrl+K" at bounding box center [995, 16] width 227 height 19
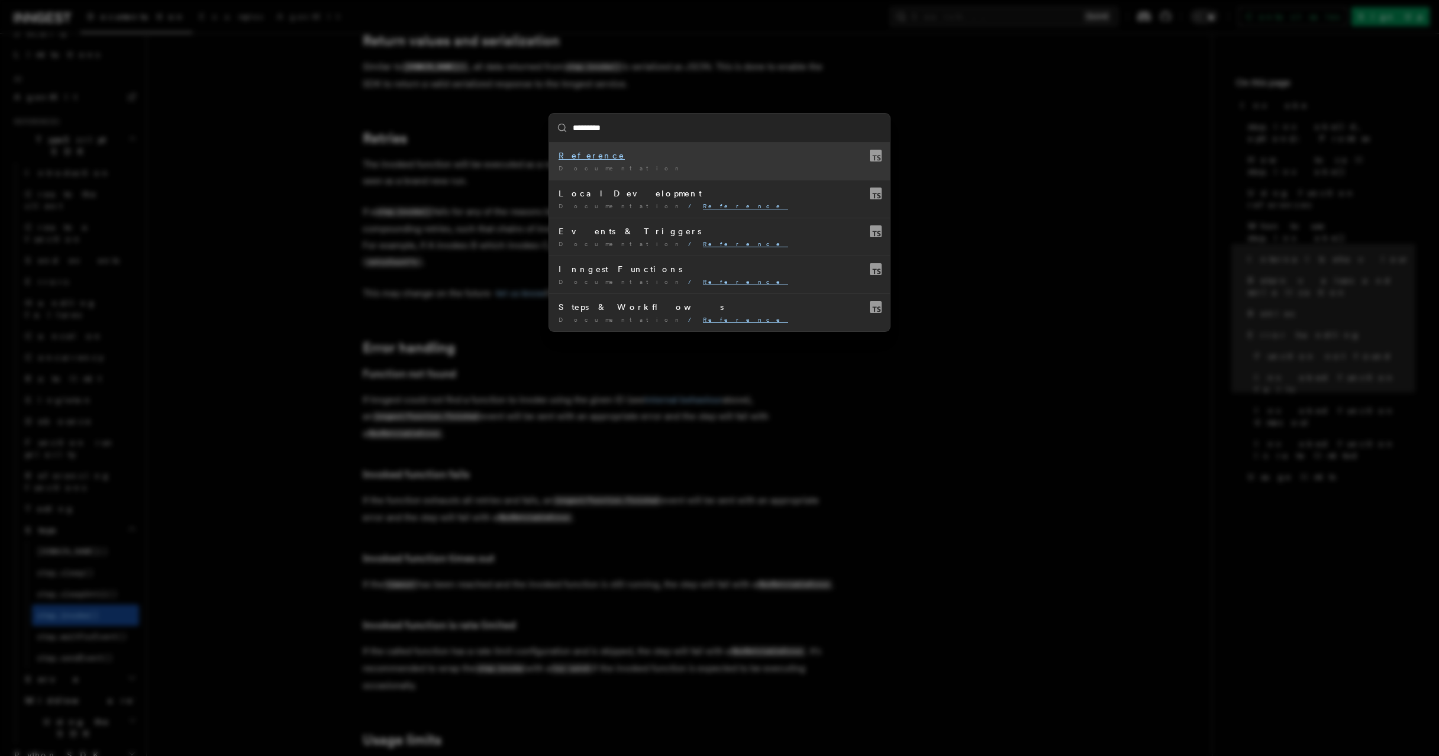
type input "**********"
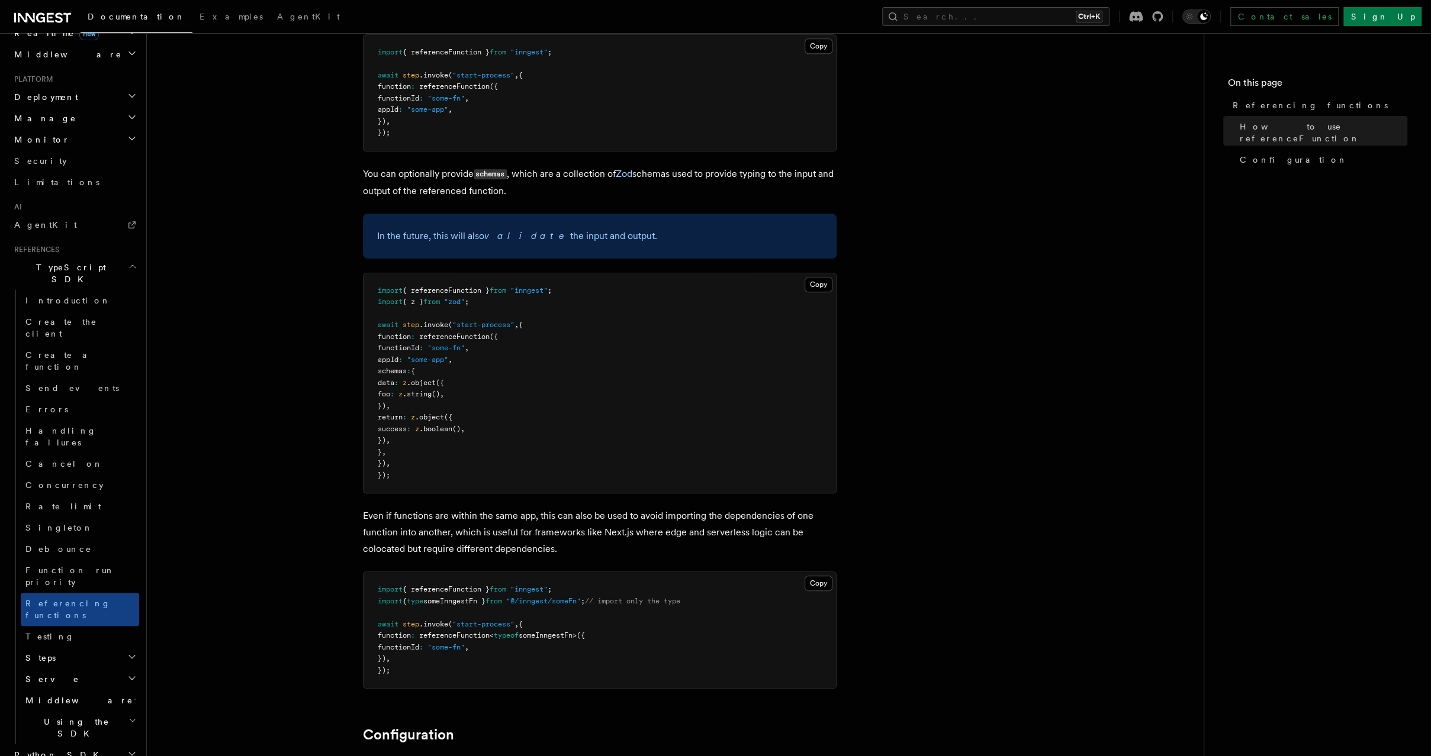
scroll to position [887, 0]
